Goal: Find specific page/section: Find specific page/section

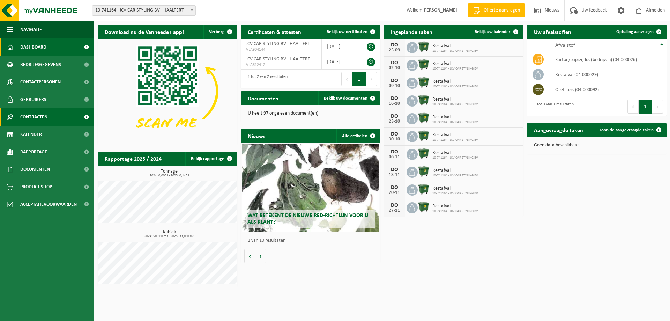
click at [39, 115] on span "Contracten" at bounding box center [33, 116] width 27 height 17
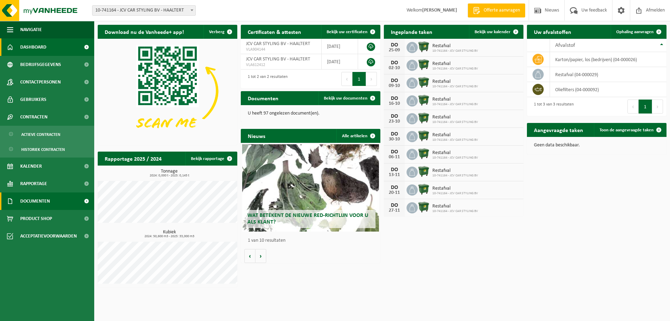
click at [34, 196] on span "Documenten" at bounding box center [35, 200] width 30 height 17
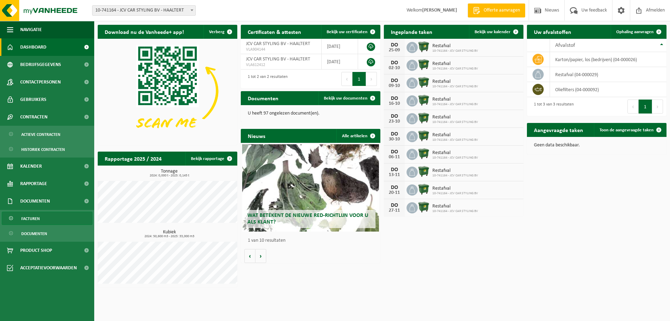
click at [32, 216] on span "Facturen" at bounding box center [30, 218] width 19 height 13
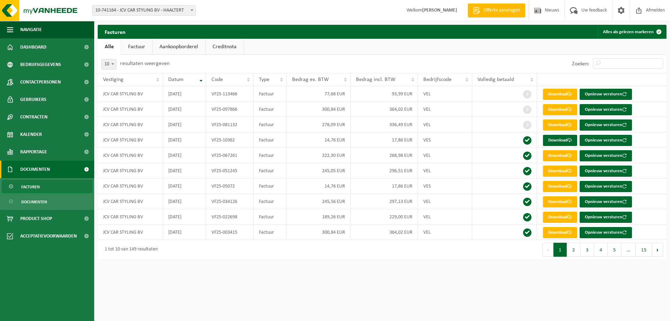
click at [136, 44] on link "Factuur" at bounding box center [136, 47] width 31 height 16
click at [113, 64] on b at bounding box center [112, 64] width 3 height 2
select select "100"
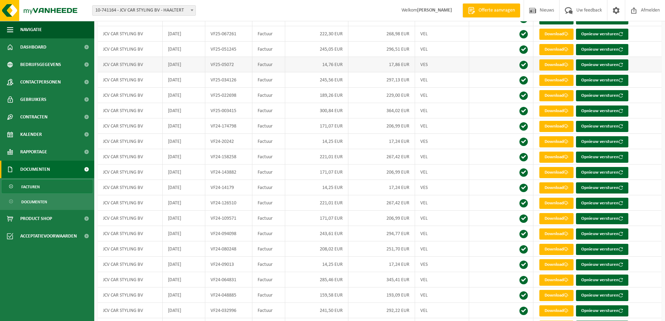
scroll to position [140, 0]
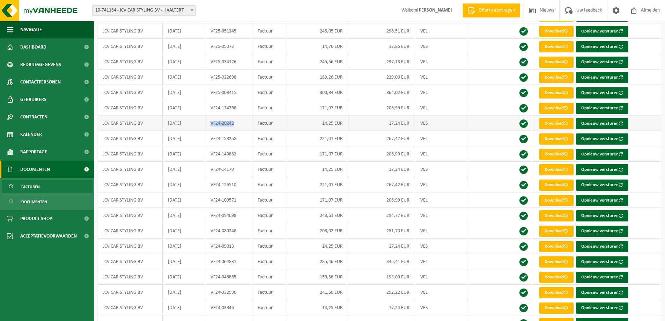
drag, startPoint x: 210, startPoint y: 122, endPoint x: 234, endPoint y: 123, distance: 23.4
click at [234, 123] on td "VF24-20242" at bounding box center [228, 123] width 47 height 15
copy td "VF24-20242"
click at [227, 169] on td "VF24-14179" at bounding box center [228, 169] width 47 height 15
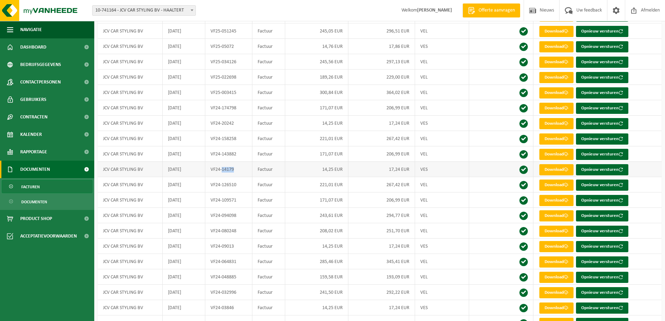
click at [227, 169] on td "VF24-14179" at bounding box center [228, 169] width 47 height 15
drag, startPoint x: 211, startPoint y: 171, endPoint x: 234, endPoint y: 170, distance: 23.1
click at [234, 170] on td "VF24-14179" at bounding box center [228, 169] width 47 height 15
copy td "VF24-14179"
click at [210, 246] on td "VF24-09013" at bounding box center [228, 245] width 47 height 15
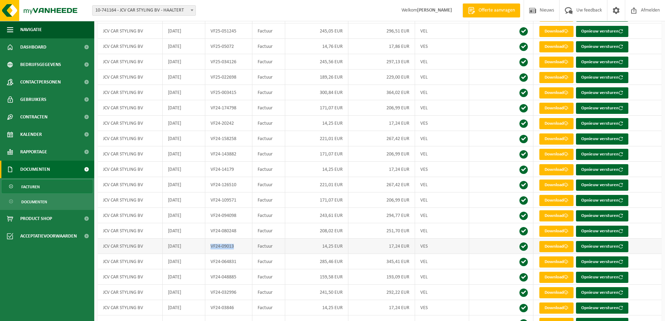
drag, startPoint x: 210, startPoint y: 245, endPoint x: 239, endPoint y: 246, distance: 28.6
click at [239, 246] on td "VF24-09013" at bounding box center [228, 245] width 47 height 15
copy td "VF24-09013"
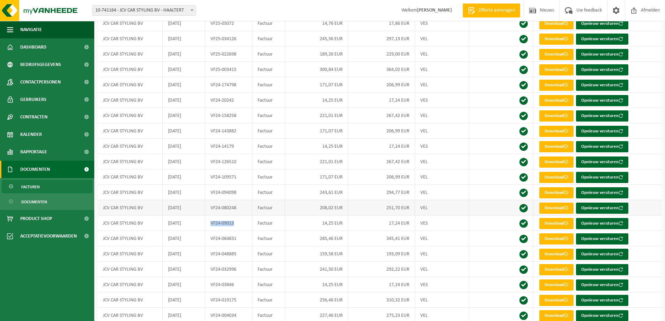
scroll to position [175, 0]
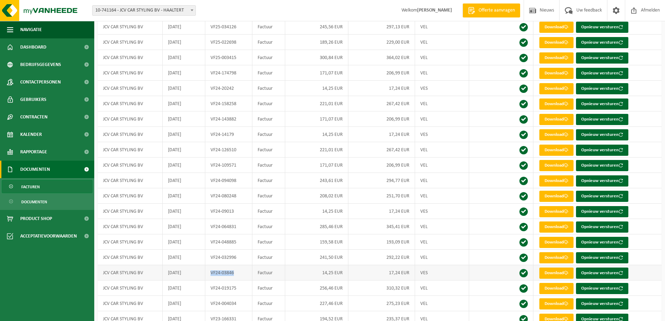
drag, startPoint x: 210, startPoint y: 272, endPoint x: 235, endPoint y: 272, distance: 24.4
click at [235, 272] on td "VF24-03846" at bounding box center [228, 272] width 47 height 15
copy td "VF24-03846"
drag, startPoint x: 211, startPoint y: 88, endPoint x: 234, endPoint y: 89, distance: 22.7
click at [234, 89] on td "VF24-20242" at bounding box center [228, 88] width 47 height 15
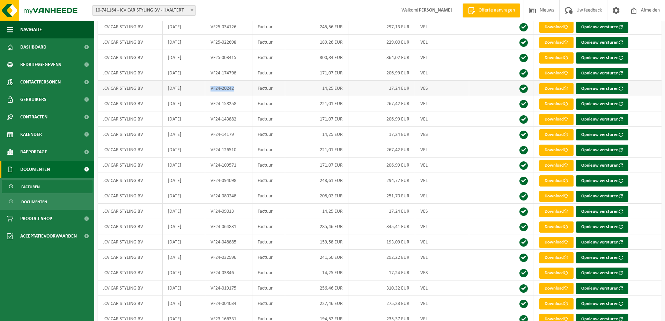
copy td "VF24-20242"
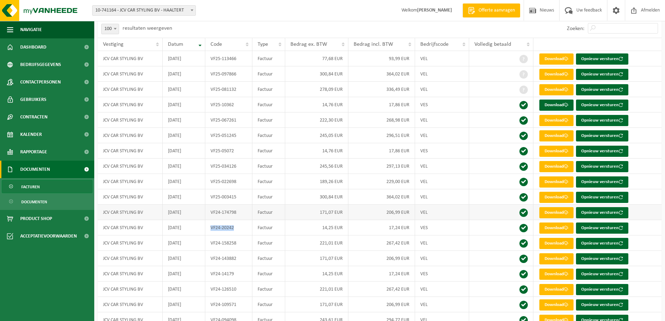
scroll to position [35, 0]
